Goal: Information Seeking & Learning: Check status

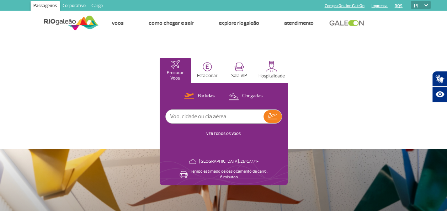
click at [223, 117] on input "text" at bounding box center [215, 117] width 98 height 14
type input "4437"
click at [272, 119] on img at bounding box center [272, 116] width 10 height 6
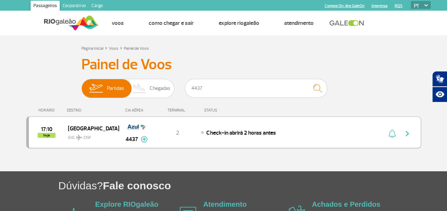
click at [411, 133] on button "button" at bounding box center [409, 132] width 16 height 11
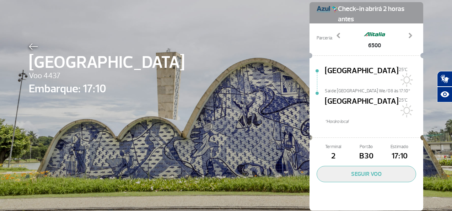
scroll to position [37, 0]
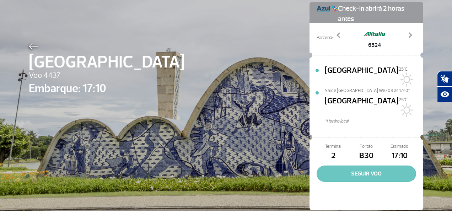
click at [357, 166] on button "SEGUIR VOO" at bounding box center [367, 174] width 100 height 16
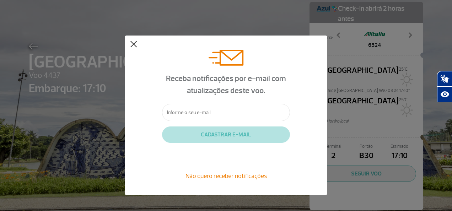
click at [133, 42] on button at bounding box center [133, 44] width 7 height 7
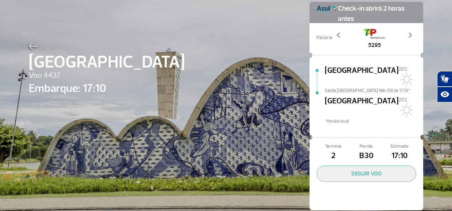
scroll to position [0, 0]
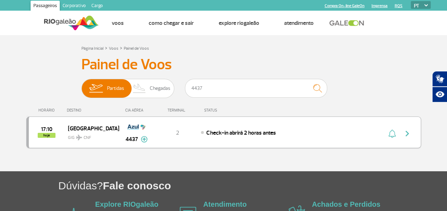
click at [239, 132] on span "Check-in abrirá 2 horas antes" at bounding box center [240, 132] width 69 height 7
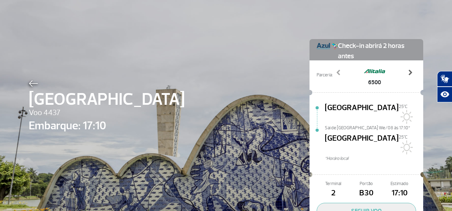
click at [411, 74] on span at bounding box center [410, 72] width 7 height 7
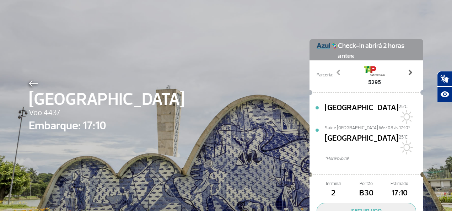
click at [411, 74] on span at bounding box center [410, 72] width 7 height 7
drag, startPoint x: 357, startPoint y: 177, endPoint x: 379, endPoint y: 178, distance: 22.1
click at [379, 187] on span "B30" at bounding box center [366, 193] width 33 height 12
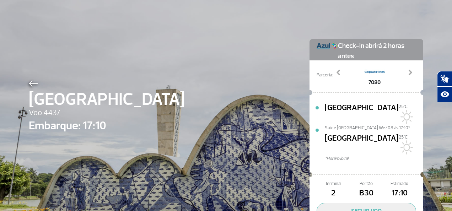
drag, startPoint x: 379, startPoint y: 178, endPoint x: 382, endPoint y: 145, distance: 33.2
click at [382, 145] on div "[GEOGRAPHIC_DATA][DATE]C Sai de [GEOGRAPHIC_DATA] We/08 às 17:10* [GEOGRAPHIC_D…" at bounding box center [374, 136] width 99 height 69
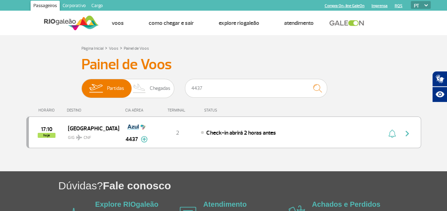
click at [218, 110] on div "STATUS" at bounding box center [230, 110] width 58 height 5
